Goal: Complete application form

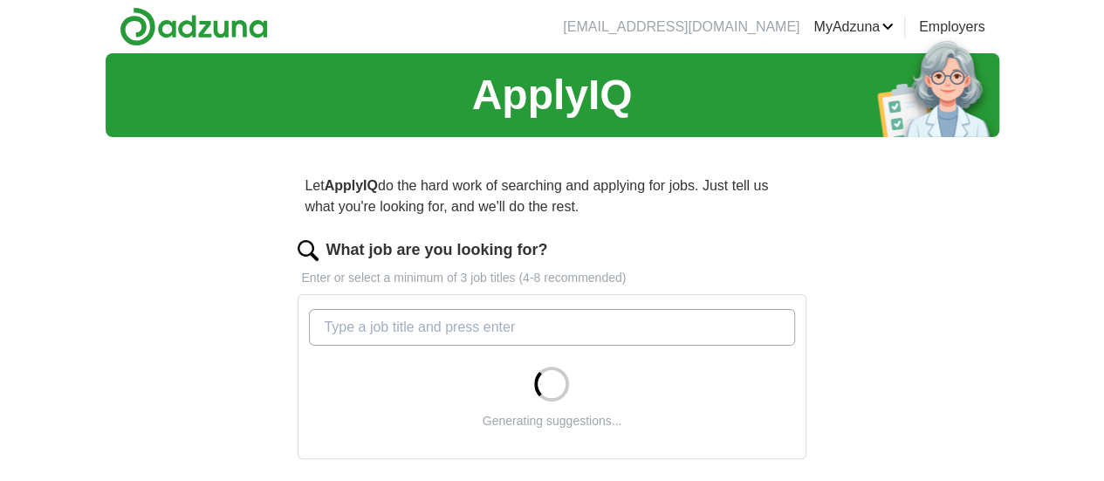
click at [546, 332] on input "What job are you looking for?" at bounding box center [551, 327] width 485 height 37
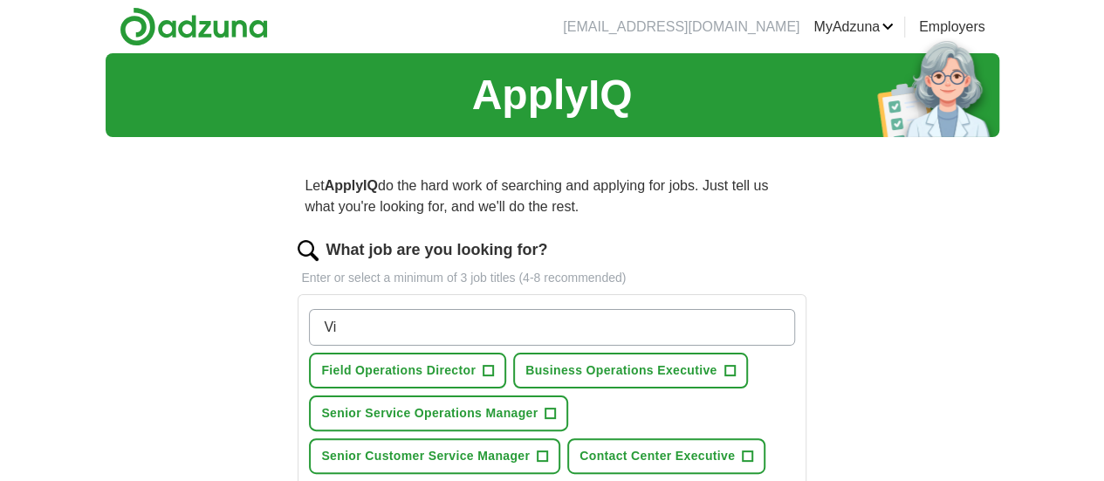
type input "V"
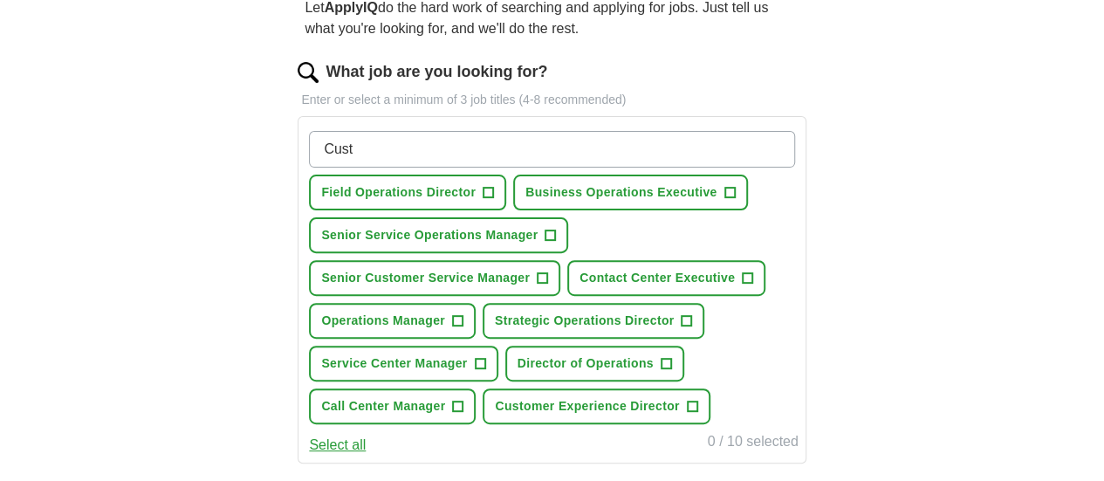
scroll to position [197, 0]
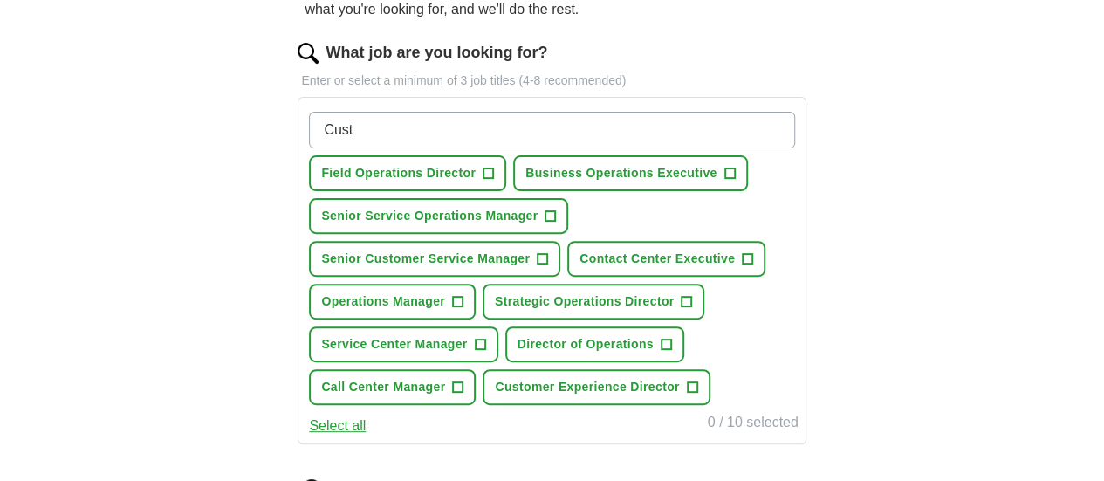
drag, startPoint x: 421, startPoint y: 121, endPoint x: 358, endPoint y: 114, distance: 63.2
click at [358, 114] on input "Cust" at bounding box center [551, 130] width 485 height 37
click at [423, 134] on input "Cust" at bounding box center [551, 130] width 485 height 37
type input "C"
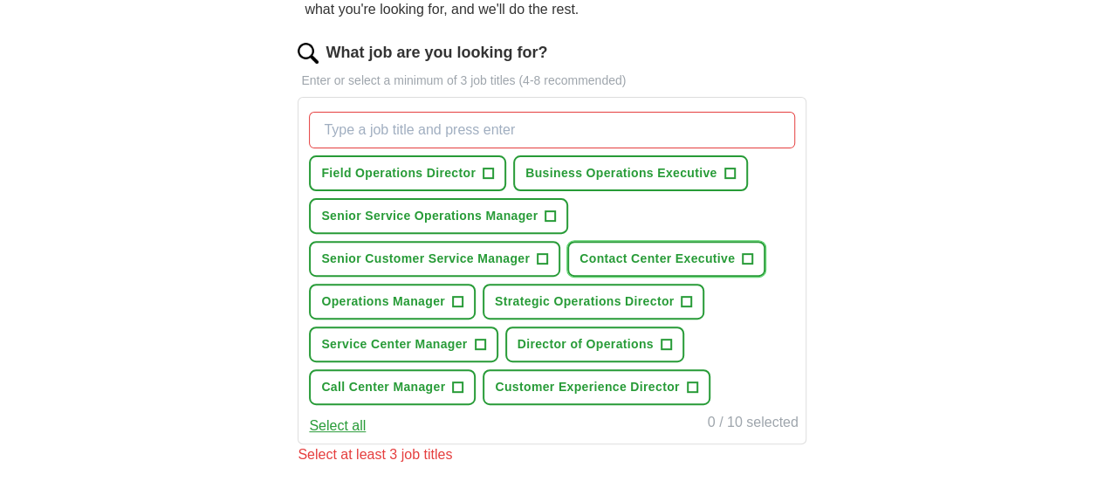
click at [742, 266] on span "+" at bounding box center [747, 259] width 10 height 14
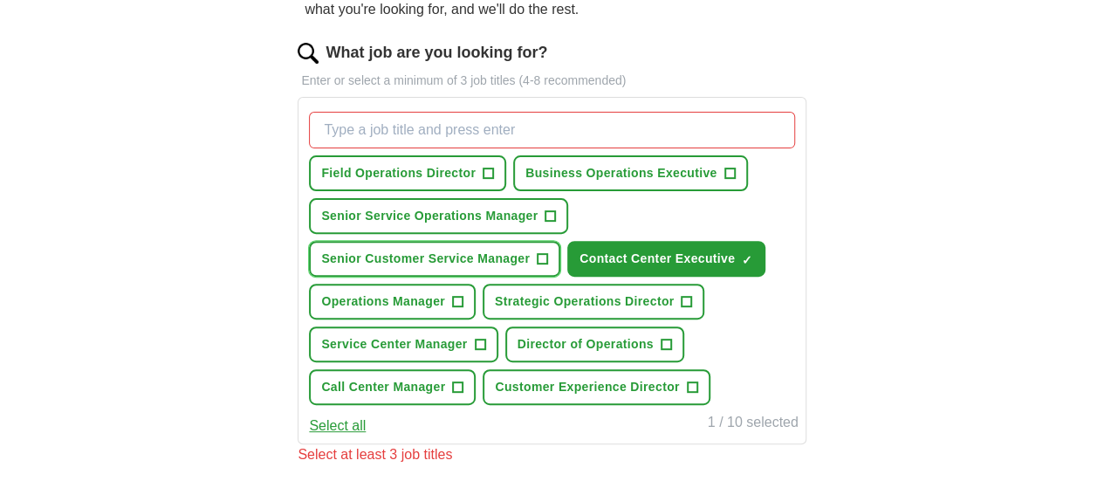
click at [548, 266] on span "+" at bounding box center [542, 259] width 10 height 14
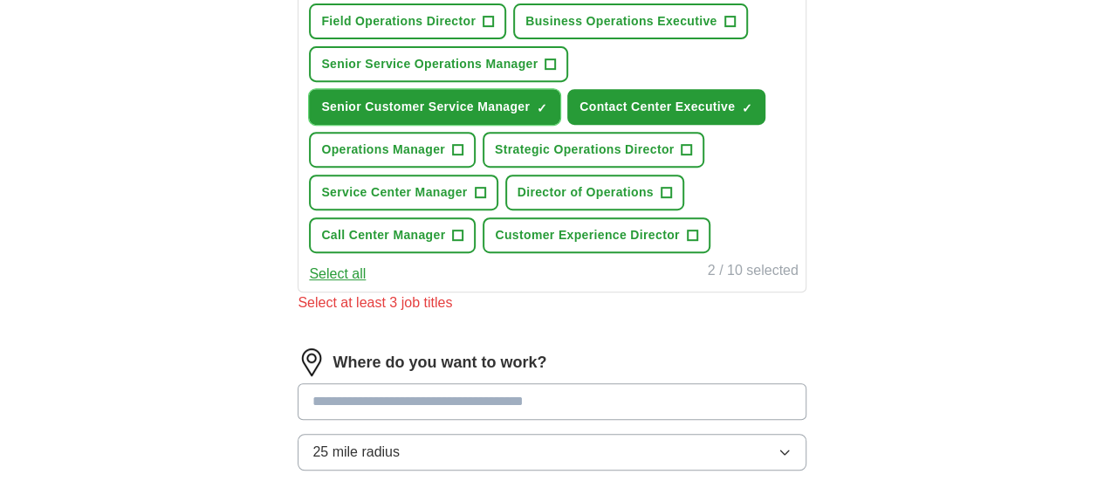
scroll to position [361, 0]
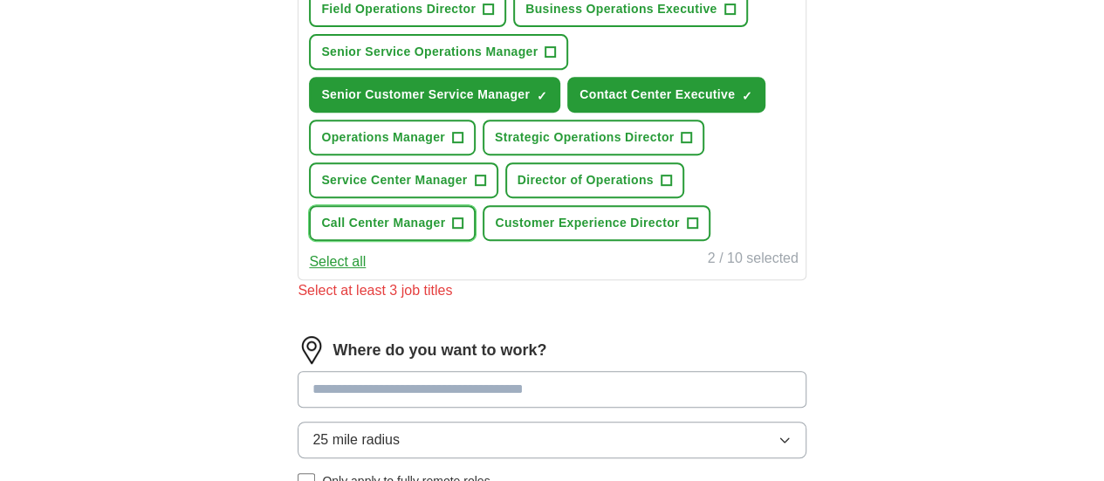
click at [463, 230] on span "+" at bounding box center [458, 223] width 10 height 14
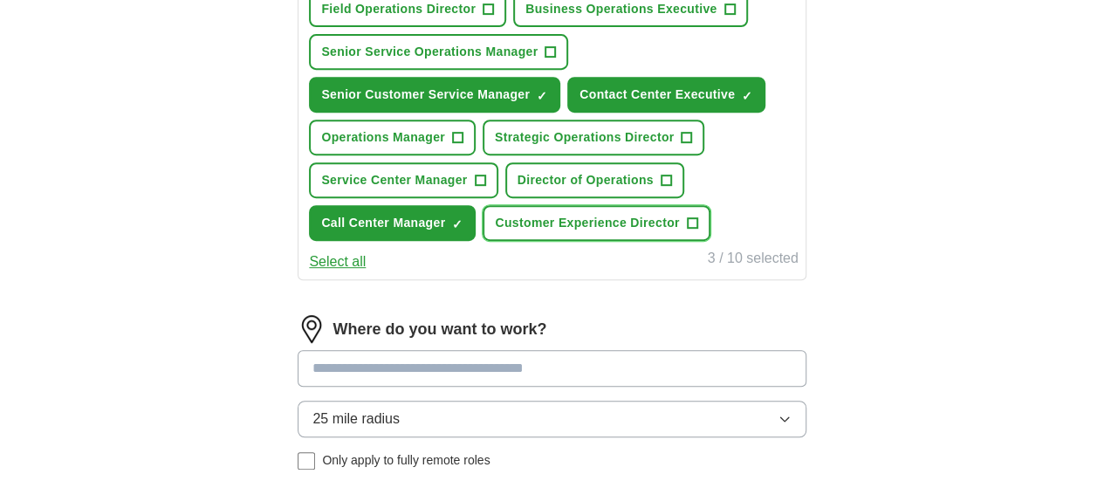
click at [687, 230] on span "+" at bounding box center [692, 223] width 10 height 14
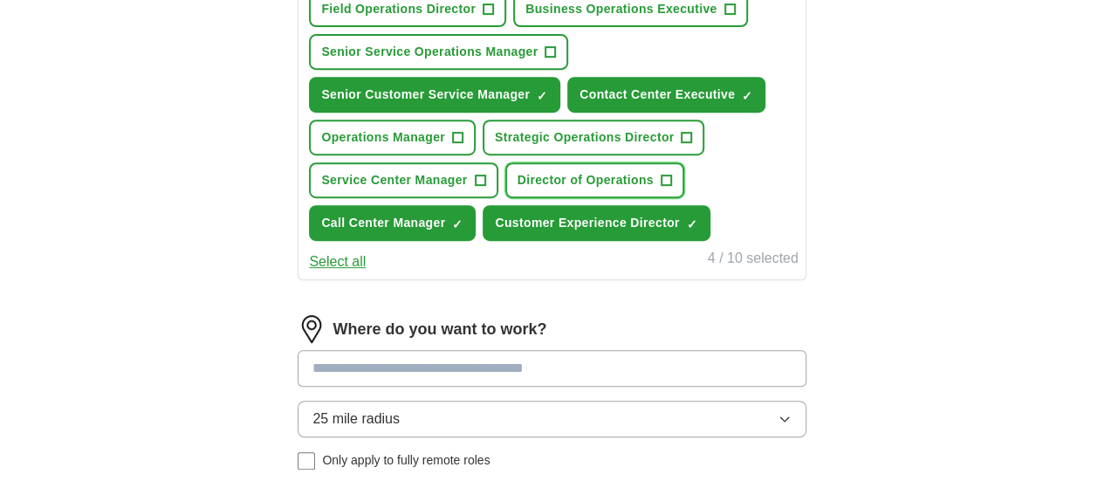
click at [671, 188] on span "+" at bounding box center [665, 181] width 10 height 14
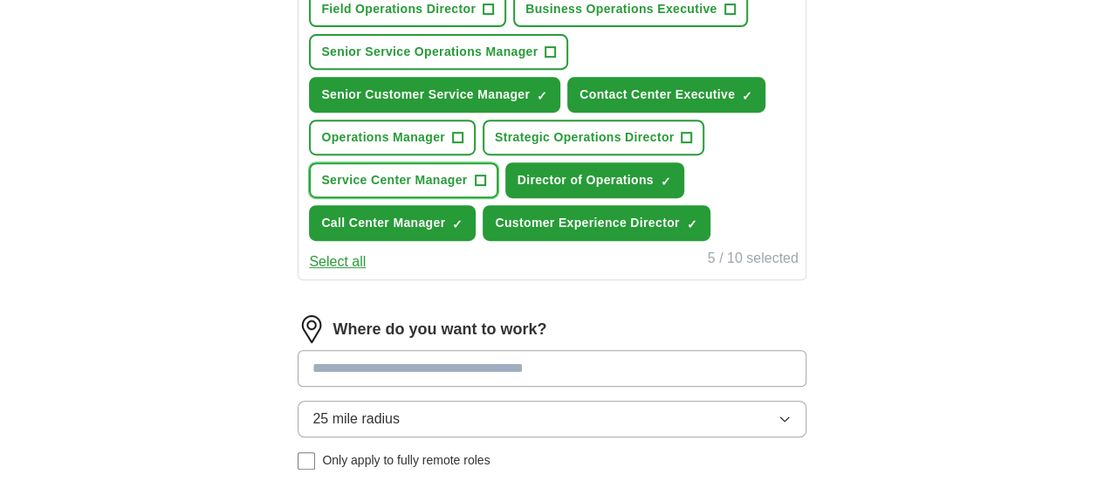
click at [497, 198] on button "Service Center Manager +" at bounding box center [403, 180] width 188 height 36
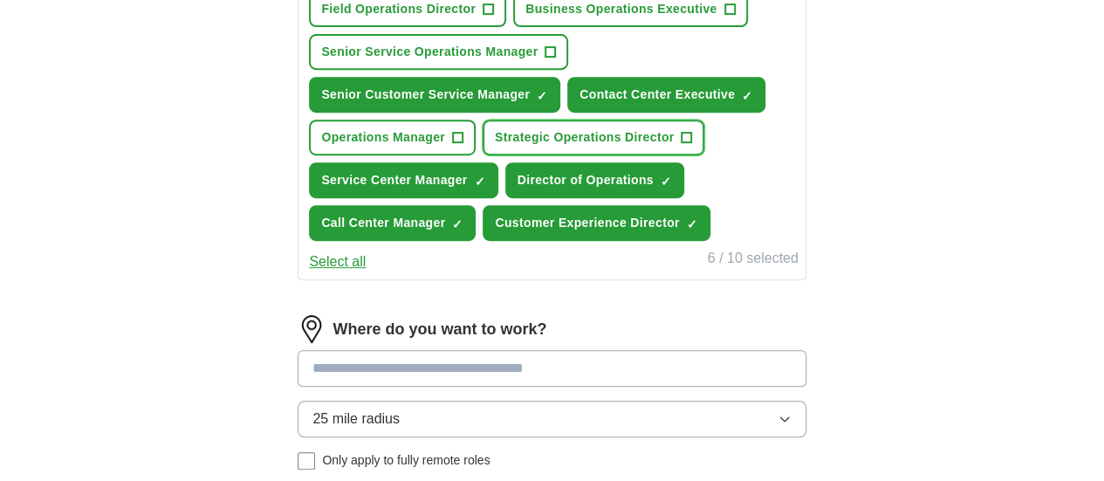
click at [553, 155] on button "Strategic Operations Director +" at bounding box center [593, 138] width 222 height 36
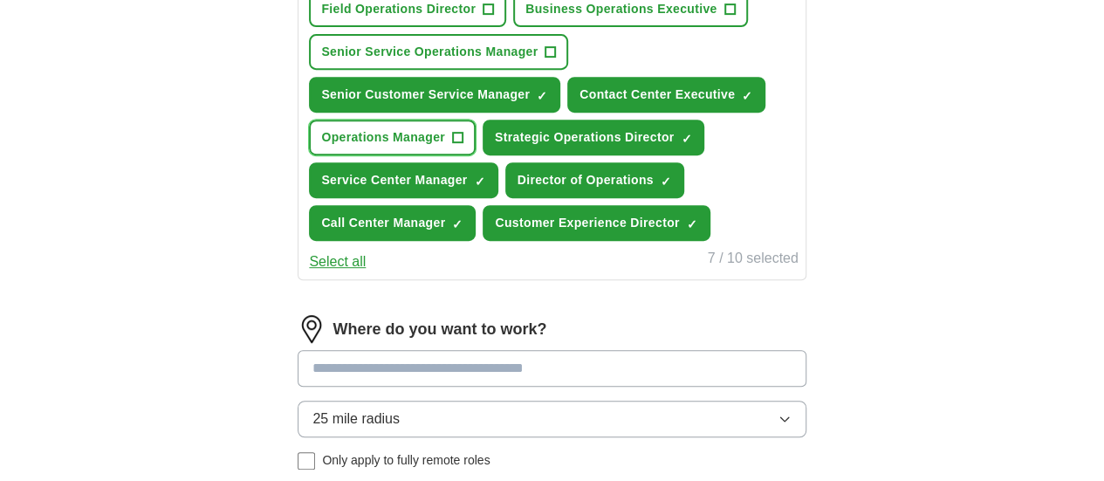
click at [475, 155] on button "Operations Manager +" at bounding box center [392, 138] width 167 height 36
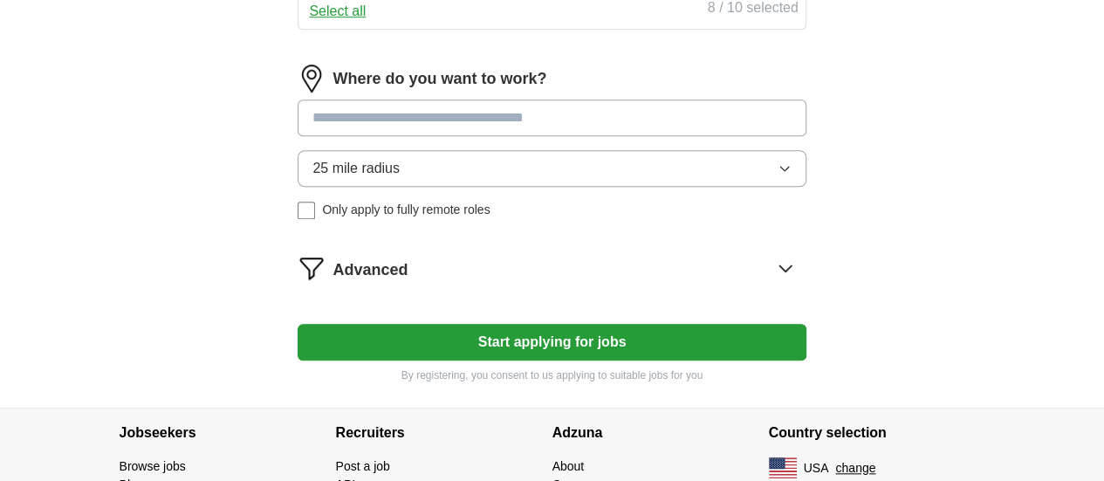
scroll to position [637, 0]
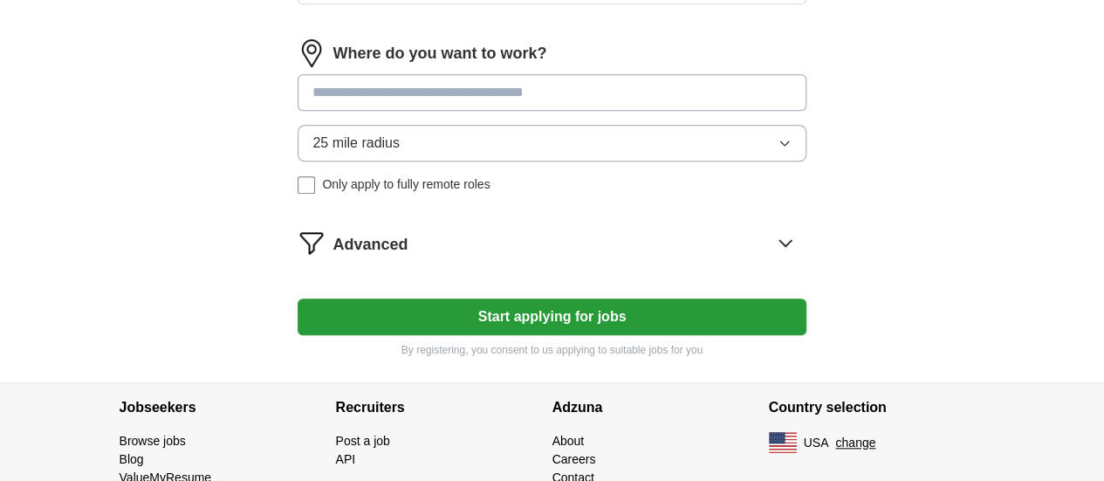
click at [495, 111] on input at bounding box center [551, 92] width 508 height 37
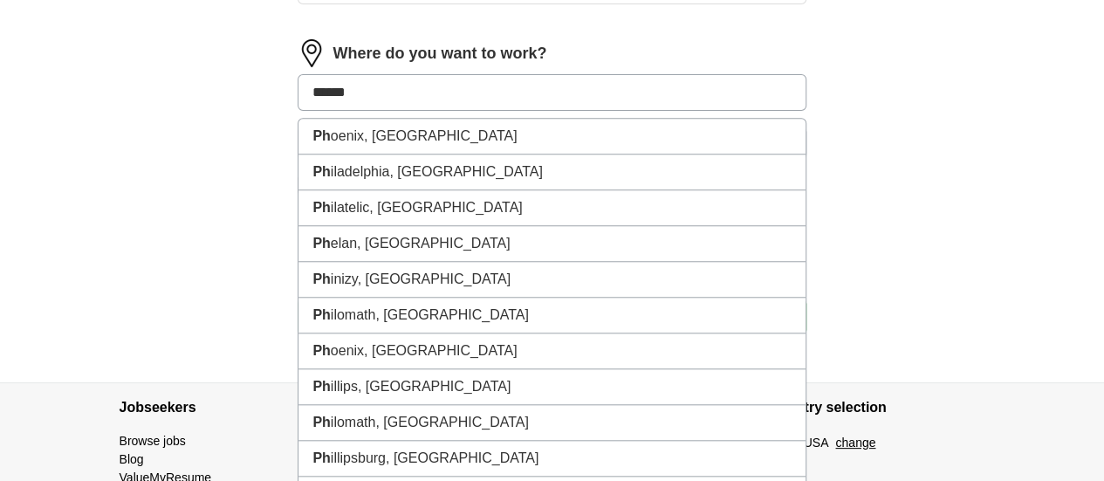
type input "*******"
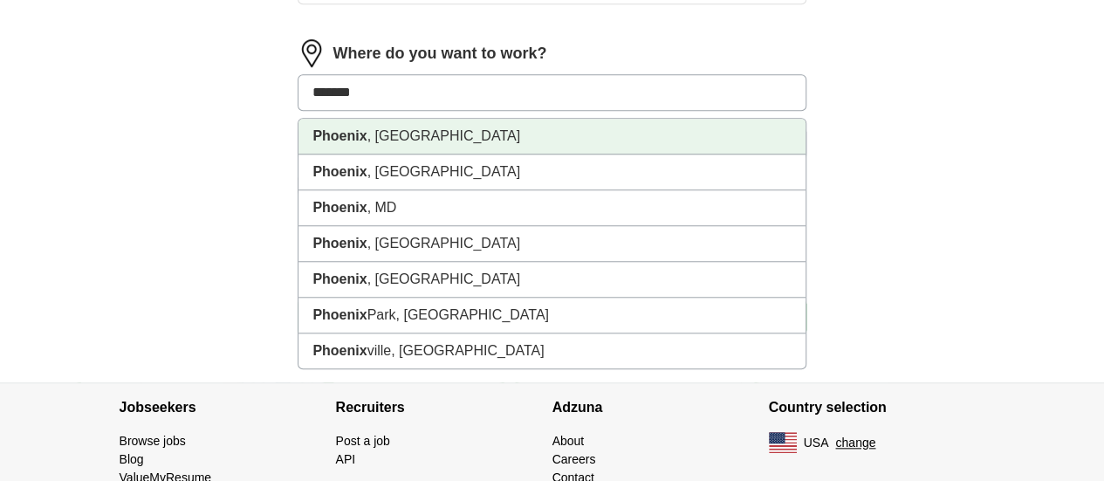
click at [451, 154] on li "[GEOGRAPHIC_DATA] , [GEOGRAPHIC_DATA]" at bounding box center [551, 137] width 506 height 36
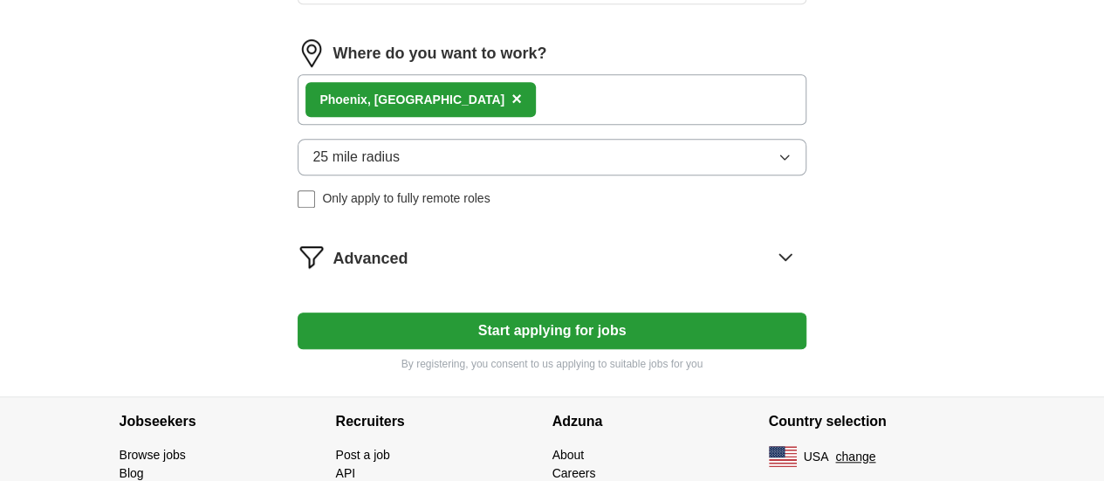
click at [550, 125] on div "[GEOGRAPHIC_DATA] , [GEOGRAPHIC_DATA] ×" at bounding box center [551, 99] width 508 height 51
click at [550, 175] on button "25 mile radius" at bounding box center [551, 157] width 508 height 37
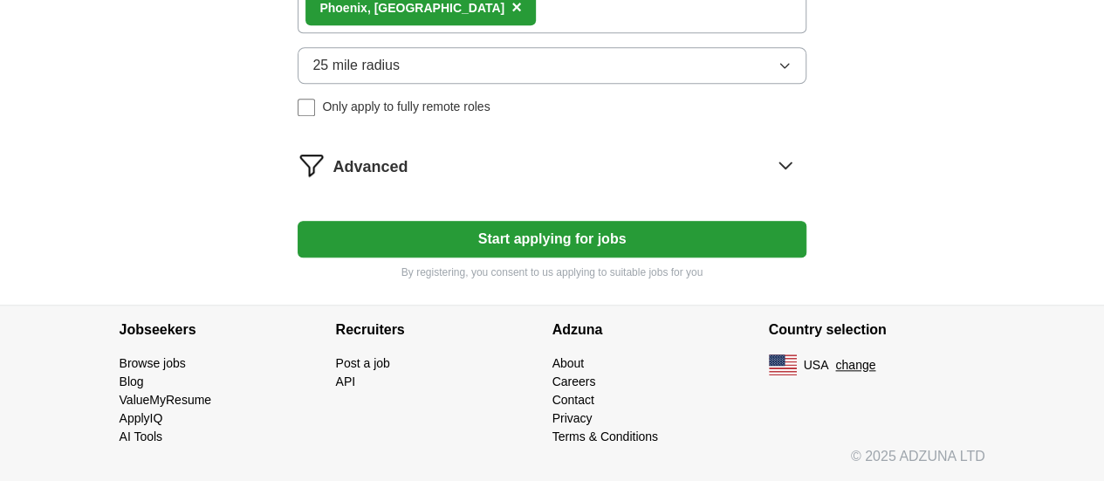
scroll to position [829, 0]
click at [609, 84] on button "25 mile radius" at bounding box center [551, 65] width 508 height 37
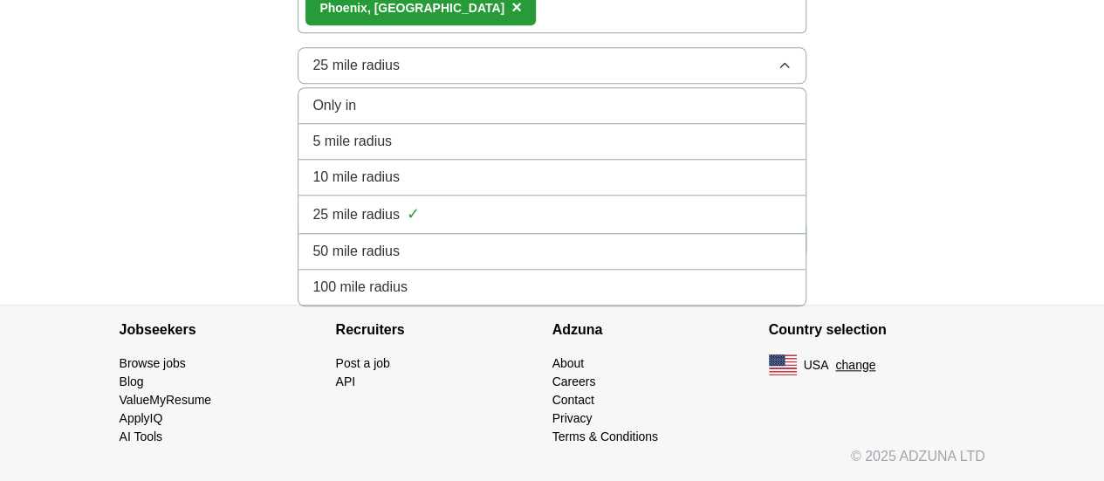
click at [469, 226] on div "25 mile radius ✓" at bounding box center [551, 214] width 478 height 24
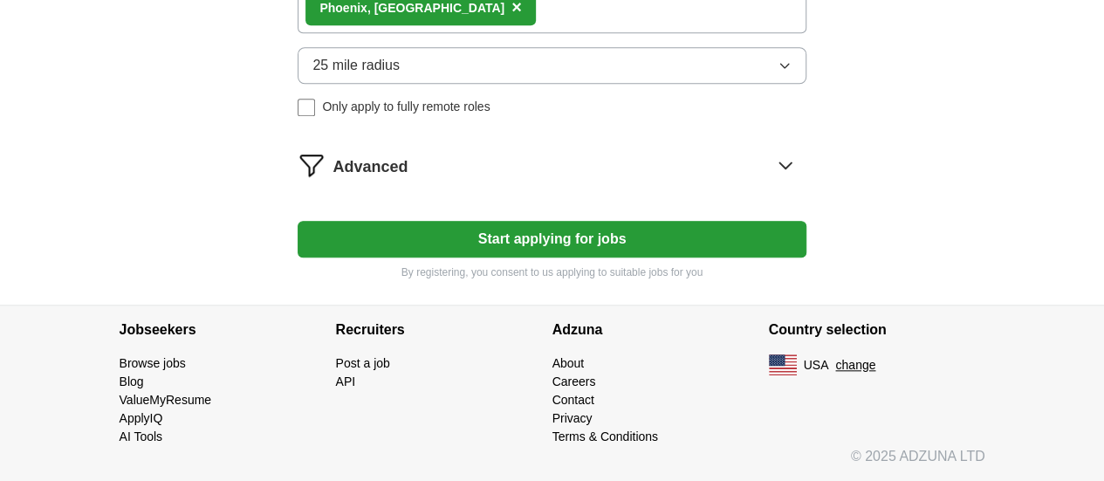
click at [590, 33] on div "[GEOGRAPHIC_DATA] , [GEOGRAPHIC_DATA] ×" at bounding box center [551, 8] width 508 height 51
click at [556, 179] on div "Advanced" at bounding box center [568, 165] width 473 height 28
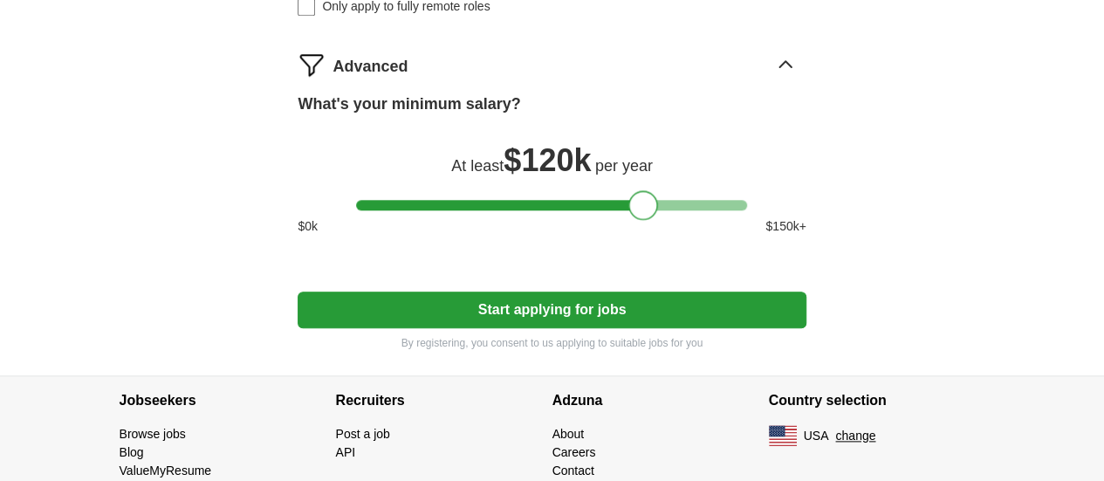
drag, startPoint x: 371, startPoint y: 329, endPoint x: 642, endPoint y: 334, distance: 271.4
click at [642, 220] on div at bounding box center [643, 205] width 30 height 30
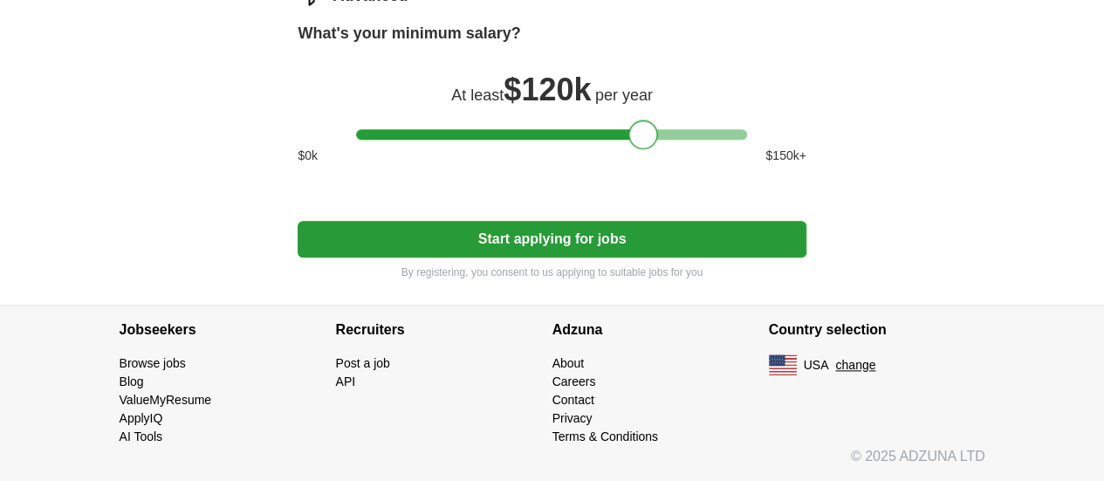
scroll to position [997, 0]
click at [602, 257] on button "Start applying for jobs" at bounding box center [551, 239] width 508 height 37
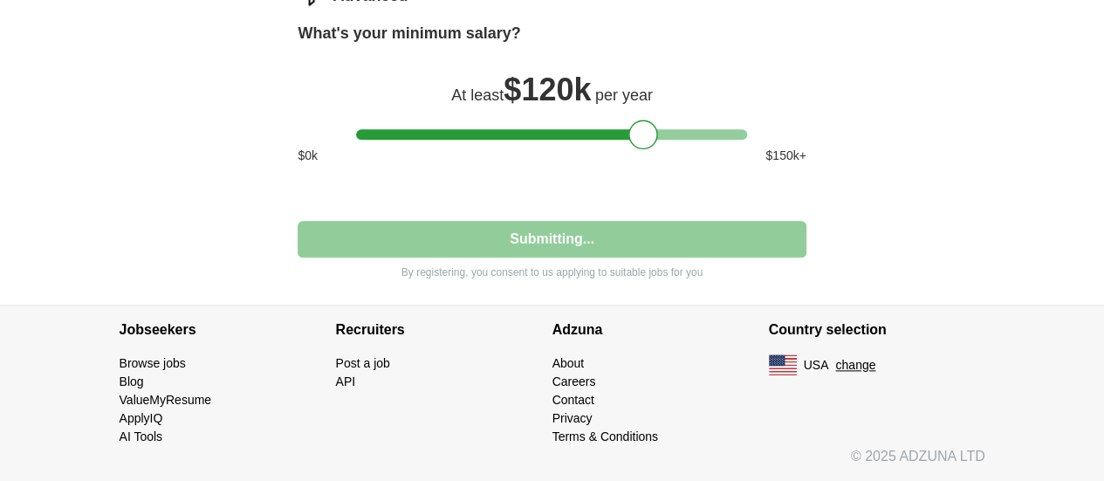
select select "**"
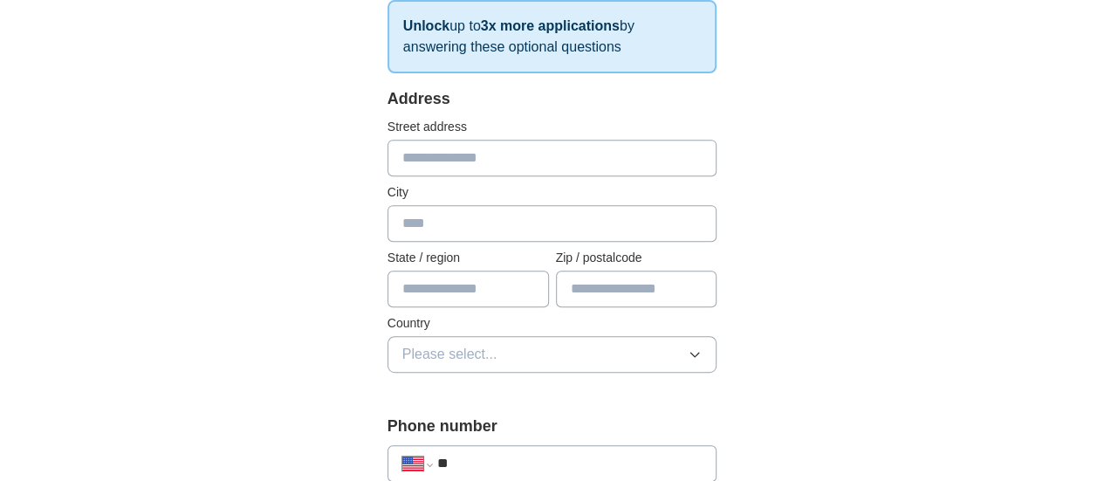
scroll to position [310, 0]
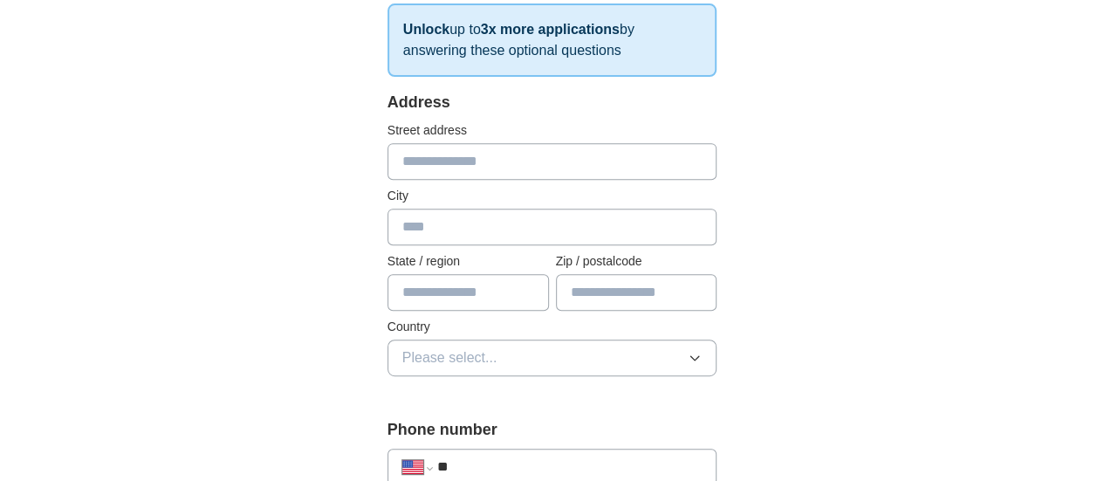
click at [457, 225] on input "text" at bounding box center [552, 227] width 330 height 37
type input "******"
type input "**"
type input "*****"
click at [450, 353] on span "Please select..." at bounding box center [449, 357] width 95 height 21
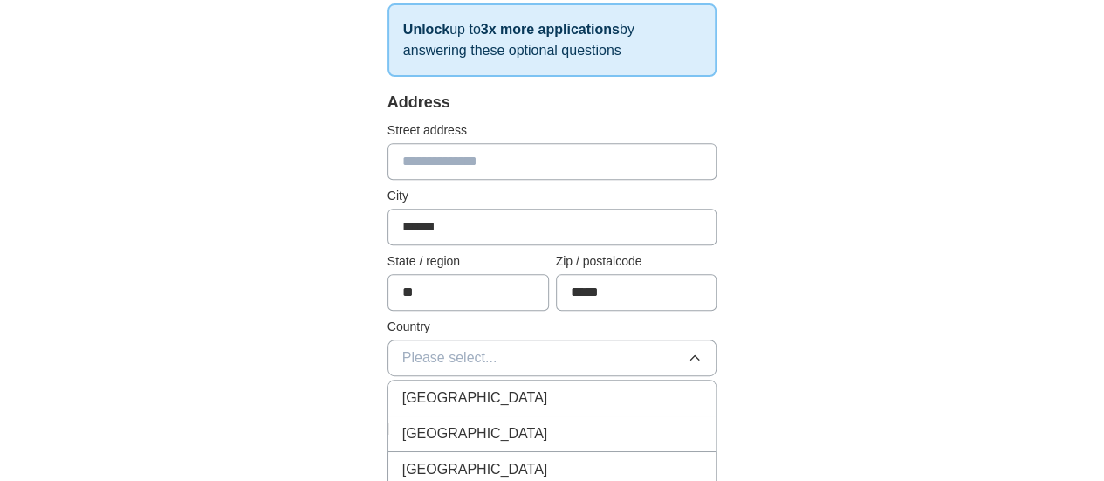
click at [452, 423] on div "[GEOGRAPHIC_DATA]" at bounding box center [552, 433] width 300 height 21
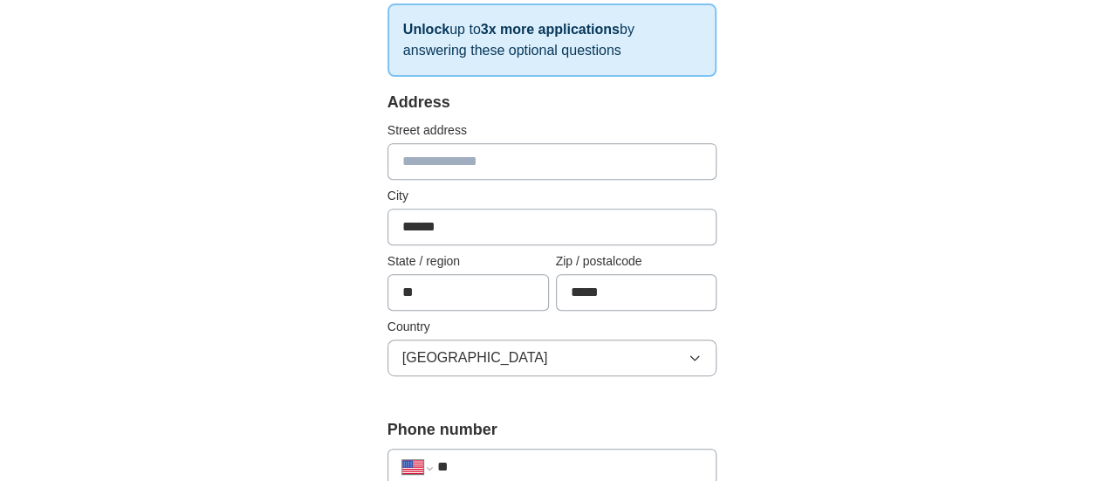
click at [452, 423] on label "Phone number" at bounding box center [552, 430] width 330 height 24
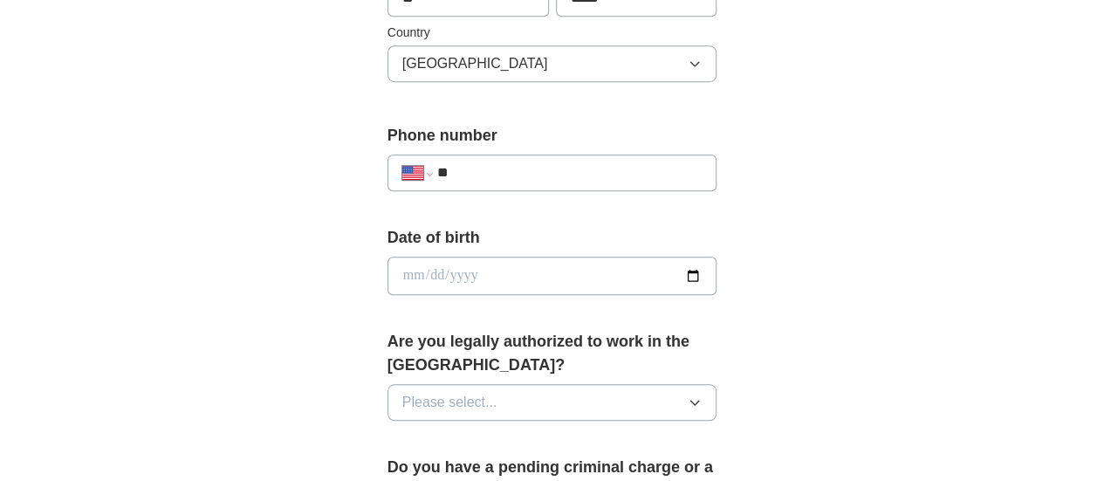
scroll to position [632, 0]
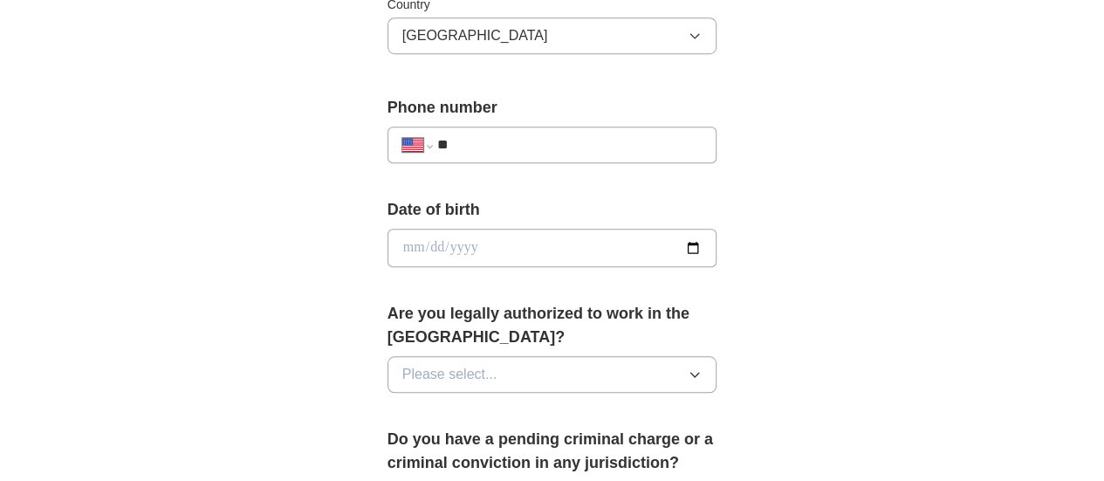
click at [480, 143] on input "**" at bounding box center [569, 144] width 265 height 21
type input "**********"
click at [591, 356] on button "Please select..." at bounding box center [552, 374] width 330 height 37
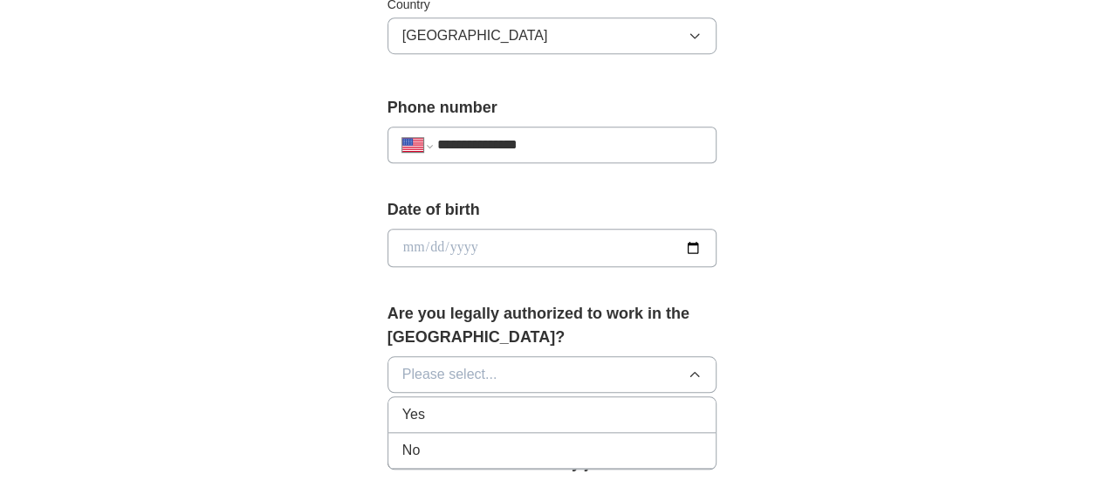
click at [476, 404] on div "Yes" at bounding box center [552, 414] width 300 height 21
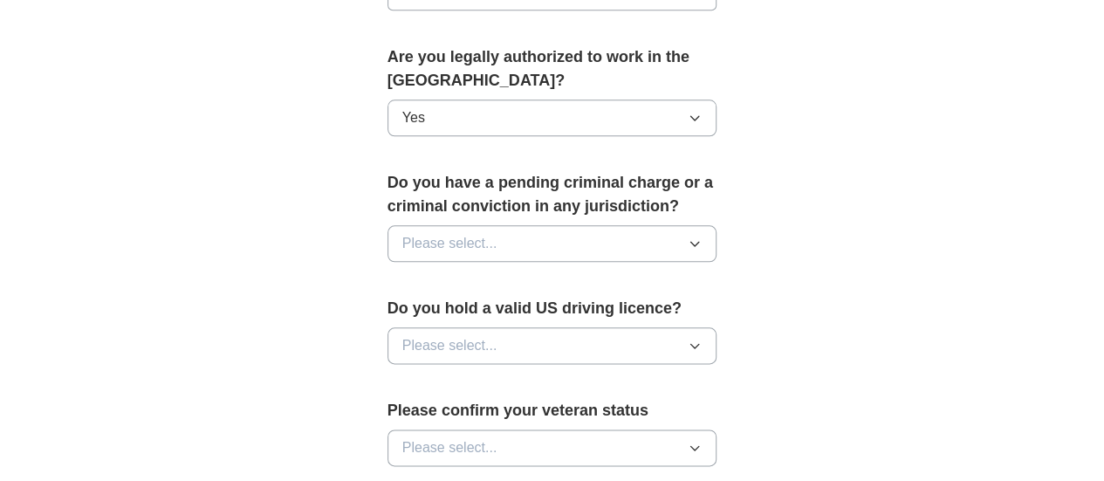
scroll to position [892, 0]
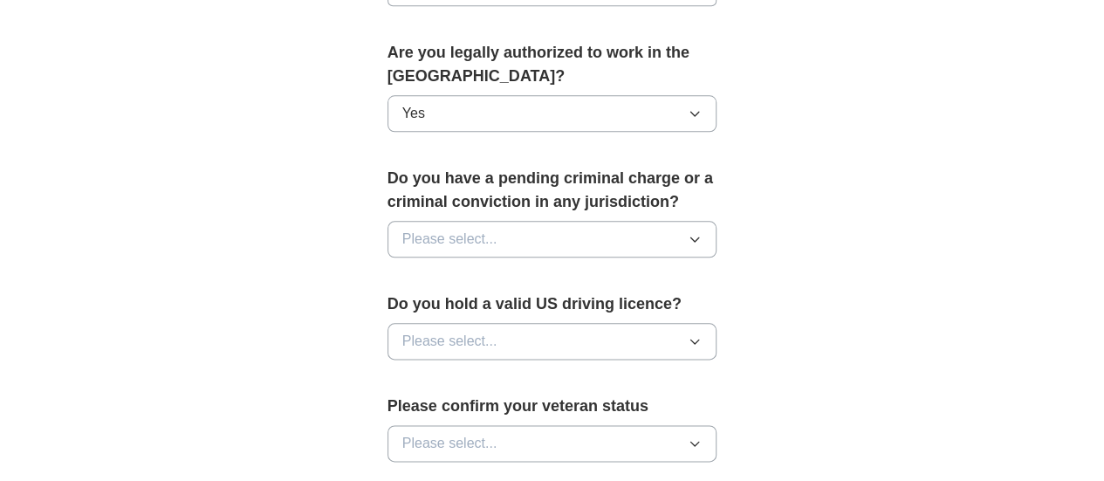
click at [630, 221] on button "Please select..." at bounding box center [552, 239] width 330 height 37
click at [525, 304] on div "No" at bounding box center [552, 314] width 300 height 21
click at [517, 323] on button "Please select..." at bounding box center [552, 341] width 330 height 37
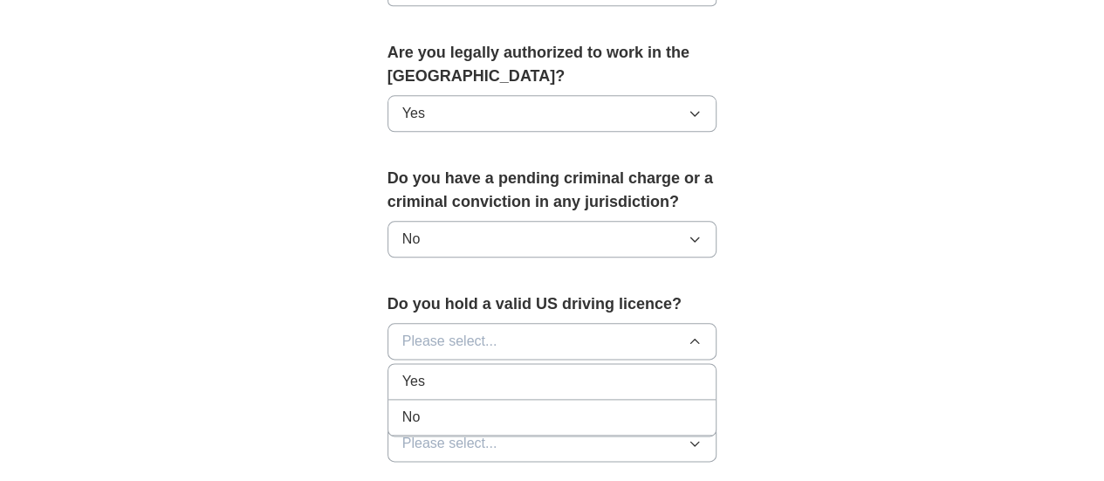
click at [485, 371] on div "Yes" at bounding box center [552, 381] width 300 height 21
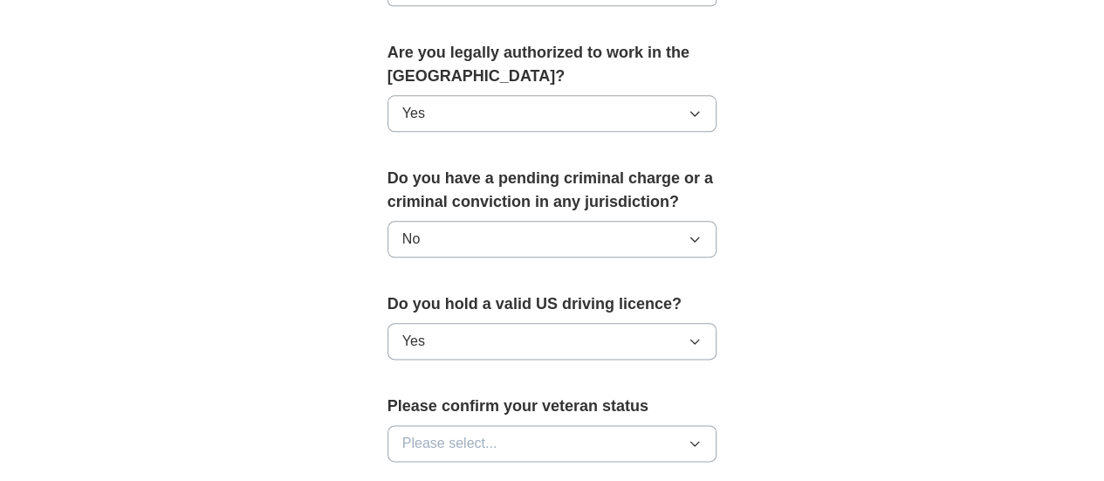
click at [536, 425] on button "Please select..." at bounding box center [552, 443] width 330 height 37
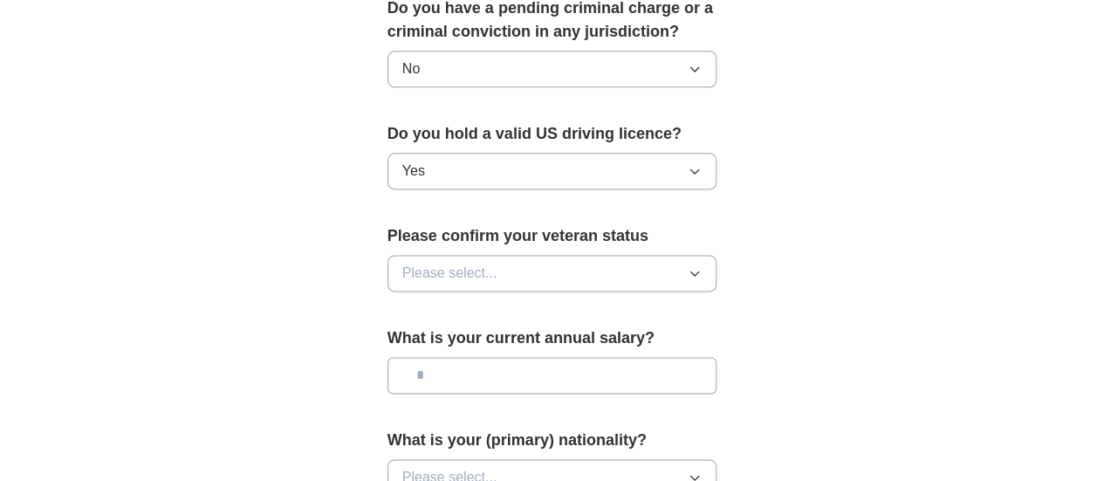
scroll to position [1067, 0]
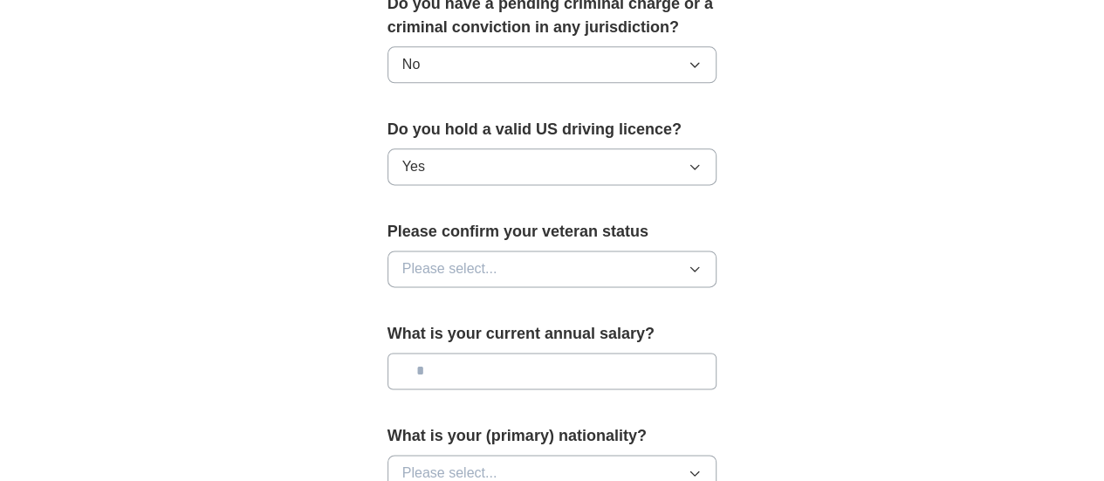
click at [697, 250] on button "Please select..." at bounding box center [552, 268] width 330 height 37
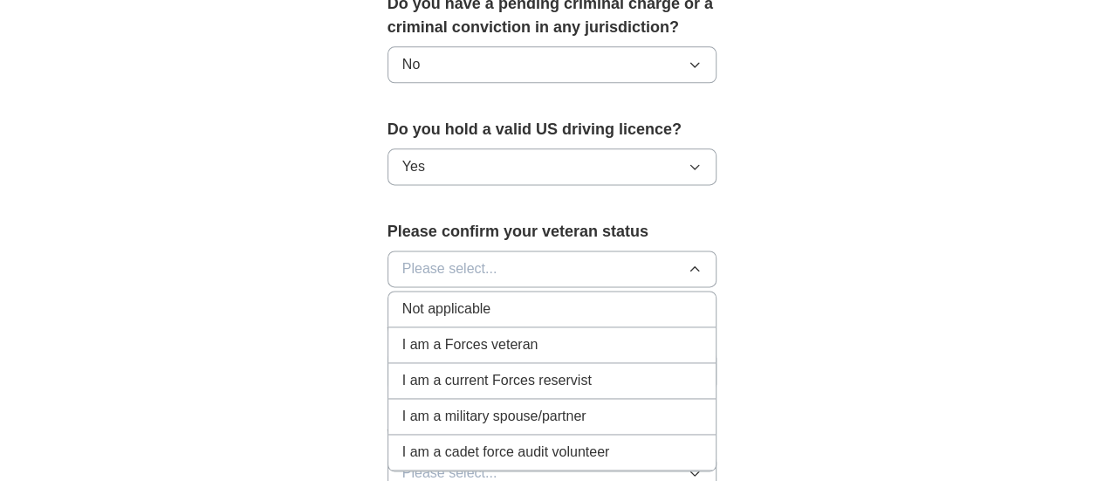
click at [497, 298] on div "Not applicable" at bounding box center [552, 308] width 300 height 21
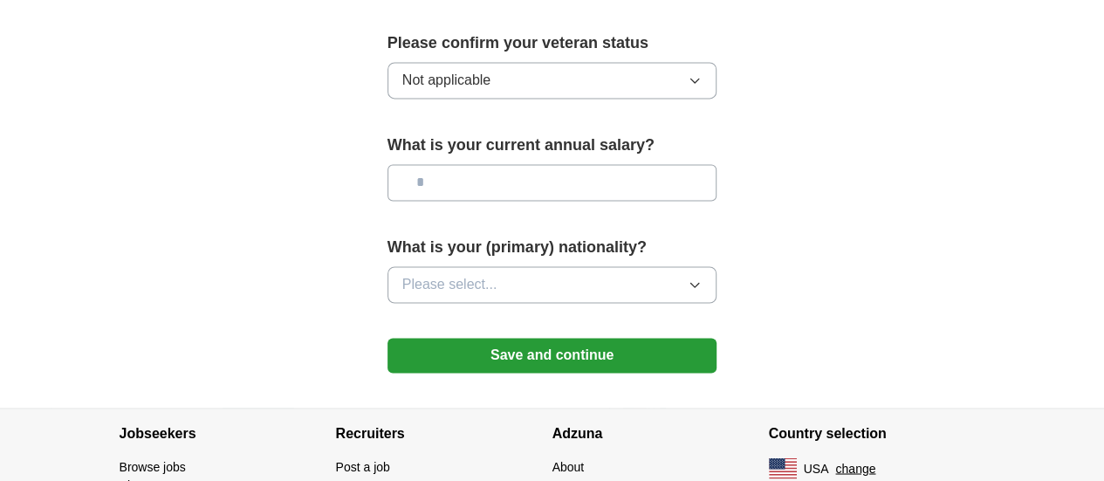
scroll to position [1260, 0]
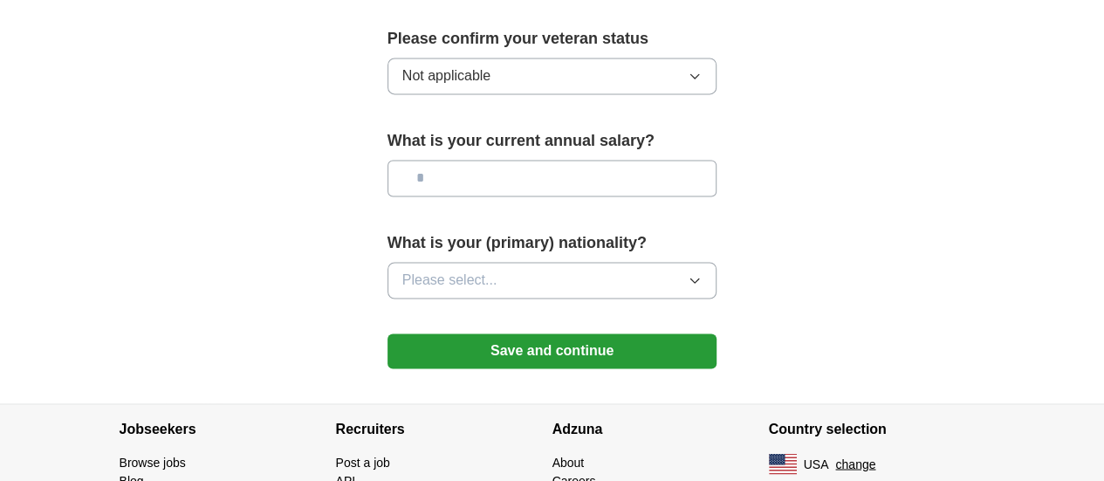
click at [665, 262] on button "Please select..." at bounding box center [552, 280] width 330 height 37
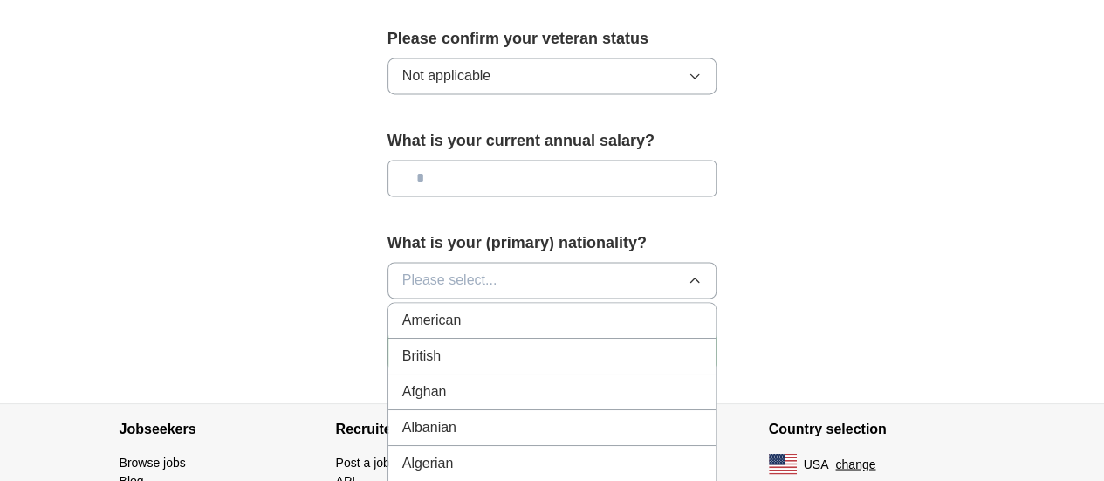
click at [629, 310] on div "American" at bounding box center [552, 320] width 300 height 21
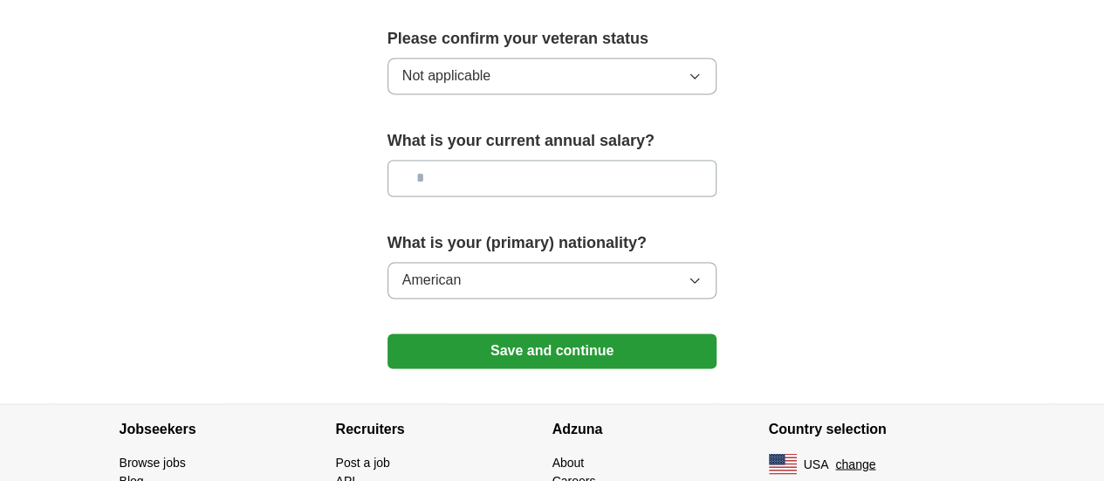
click at [661, 333] on button "Save and continue" at bounding box center [552, 350] width 330 height 35
